Goal: Browse casually: Explore the website without a specific task or goal

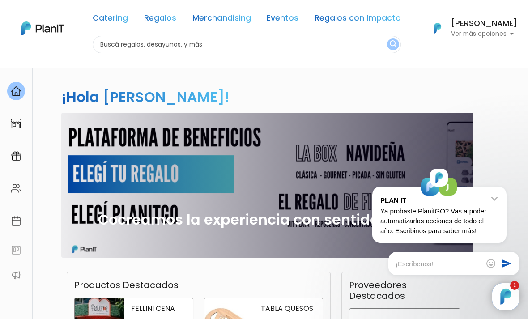
click at [126, 14] on link "Catering" at bounding box center [110, 19] width 35 height 11
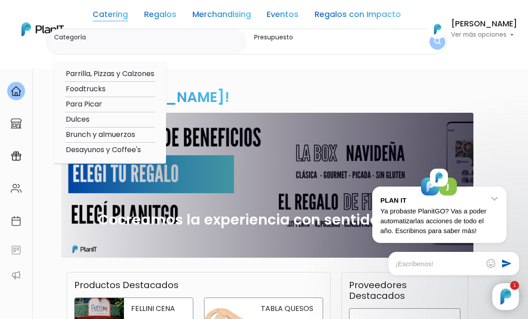
click at [118, 15] on link "Catering" at bounding box center [110, 16] width 35 height 11
click at [169, 13] on link "Regalos" at bounding box center [160, 16] width 32 height 11
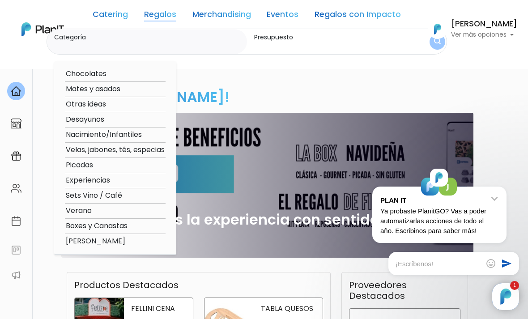
click at [239, 14] on link "Merchandising" at bounding box center [222, 16] width 59 height 11
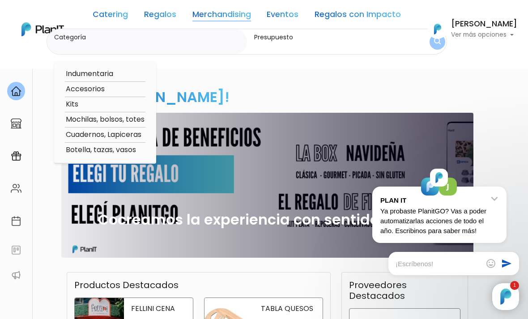
click at [126, 14] on link "Catering" at bounding box center [110, 16] width 35 height 11
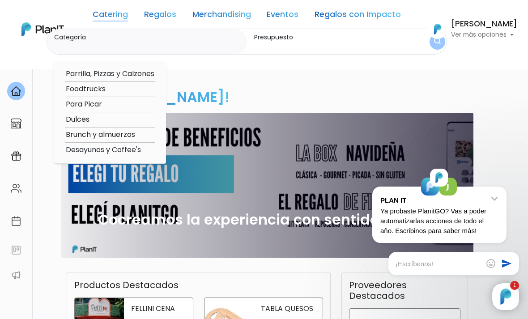
click at [170, 12] on link "Regalos" at bounding box center [160, 16] width 32 height 11
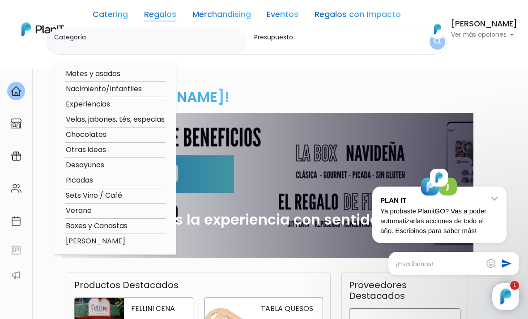
click at [167, 15] on link "Regalos" at bounding box center [160, 16] width 32 height 11
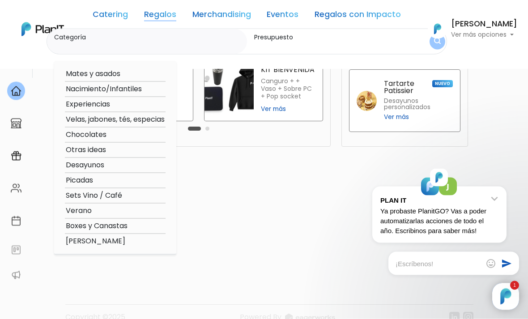
scroll to position [308, 0]
click at [116, 19] on link "Catering" at bounding box center [110, 16] width 35 height 11
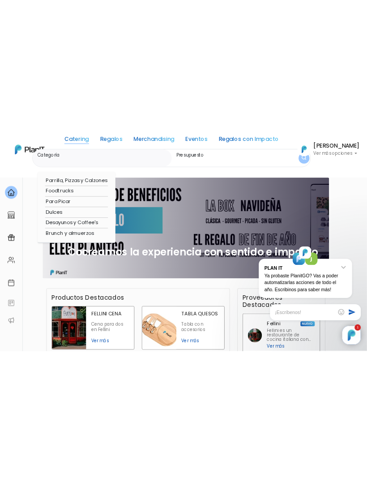
scroll to position [0, 0]
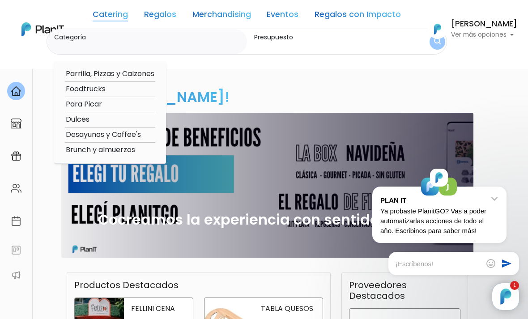
click at [118, 21] on link "Catering" at bounding box center [110, 16] width 35 height 11
click at [120, 11] on link "Catering" at bounding box center [110, 16] width 35 height 11
click at [176, 13] on link "Regalos" at bounding box center [160, 16] width 32 height 11
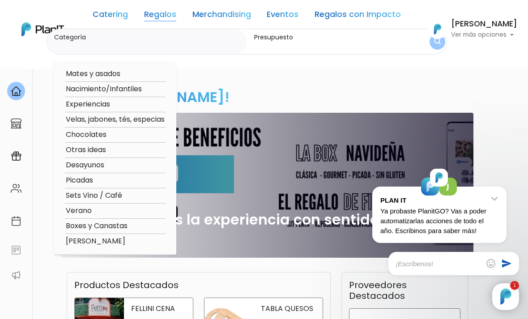
click at [223, 11] on link "Merchandising" at bounding box center [222, 16] width 59 height 11
click at [243, 20] on link "Merchandising" at bounding box center [222, 16] width 59 height 11
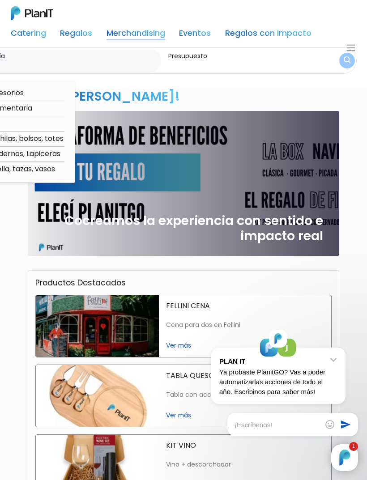
click at [78, 36] on link "Regalos" at bounding box center [76, 35] width 32 height 11
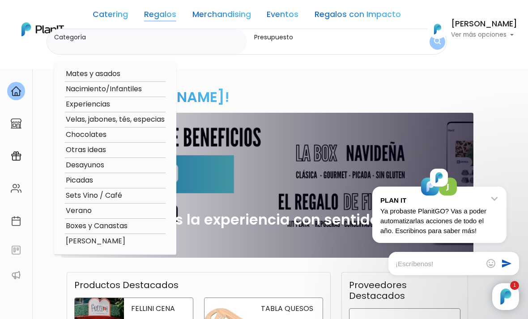
click at [124, 17] on link "Catering" at bounding box center [110, 16] width 35 height 11
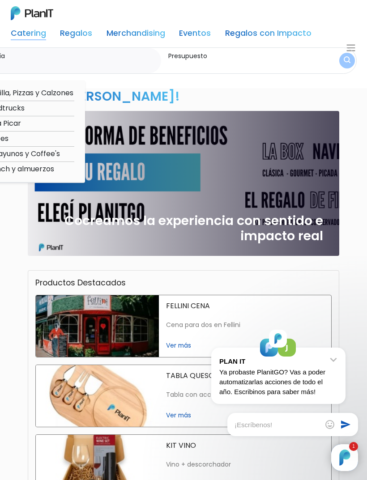
click at [331, 319] on div "KIT VINO Vino + descorchador Ver más" at bounding box center [245, 466] width 172 height 62
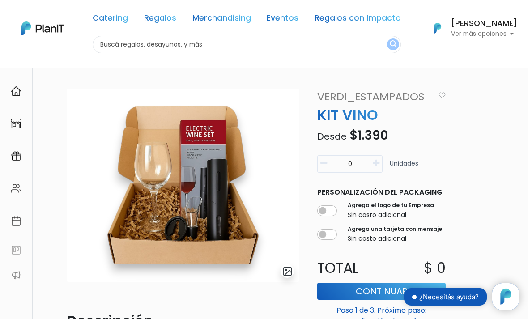
scroll to position [91, 0]
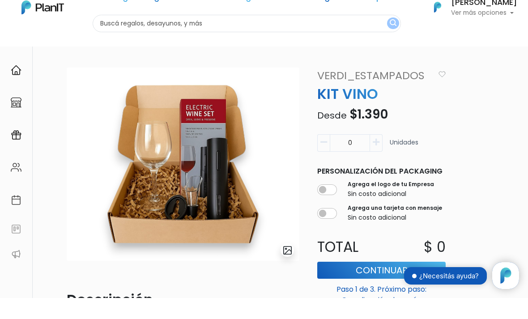
click at [517, 19] on div "Sofía Valiente Ver más opciones" at bounding box center [473, 28] width 90 height 20
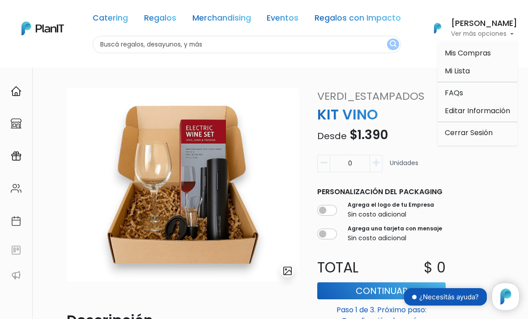
scroll to position [0, 0]
click at [43, 28] on img at bounding box center [42, 28] width 43 height 14
